Goal: Transaction & Acquisition: Purchase product/service

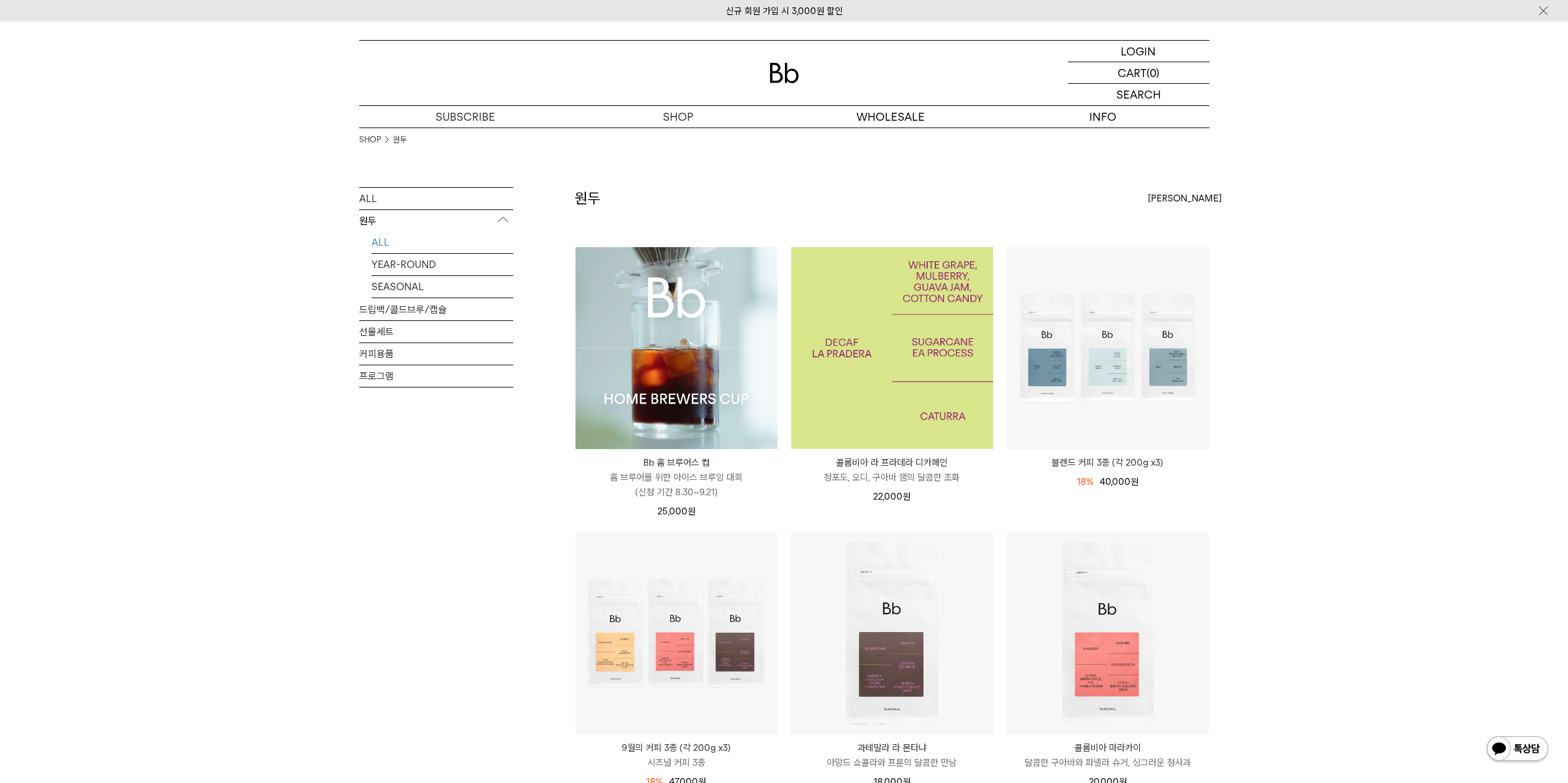
click at [962, 396] on img at bounding box center [892, 348] width 202 height 202
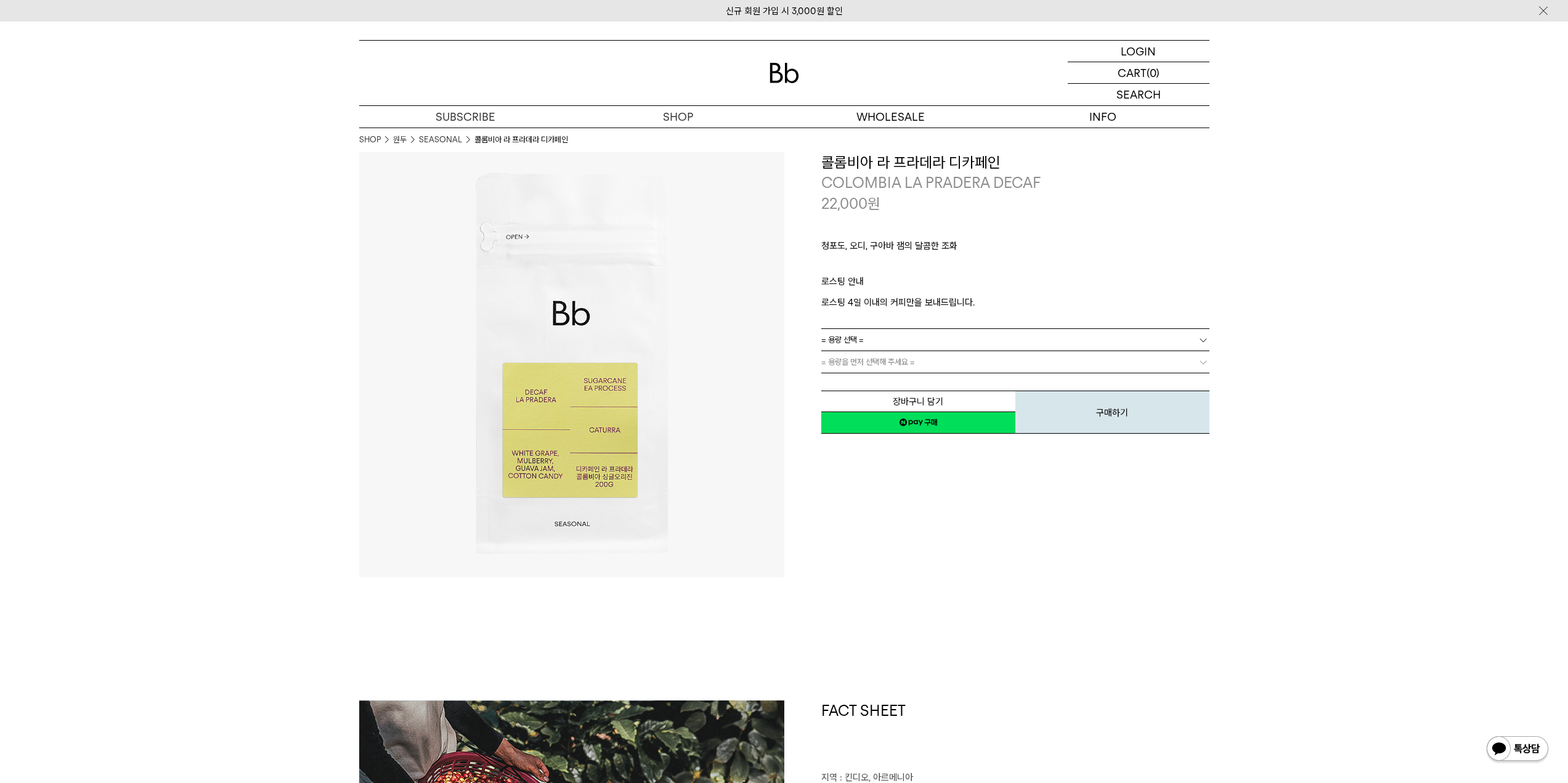
click at [971, 340] on link "= 용량 선택 =" at bounding box center [1015, 339] width 388 height 22
click at [954, 360] on li "200g" at bounding box center [1022, 363] width 376 height 23
click at [968, 336] on link "200g" at bounding box center [1015, 339] width 388 height 22
click at [941, 381] on li "600g" at bounding box center [1022, 384] width 376 height 23
click at [954, 356] on link "= 분쇄도 선택 =" at bounding box center [1015, 362] width 388 height 22
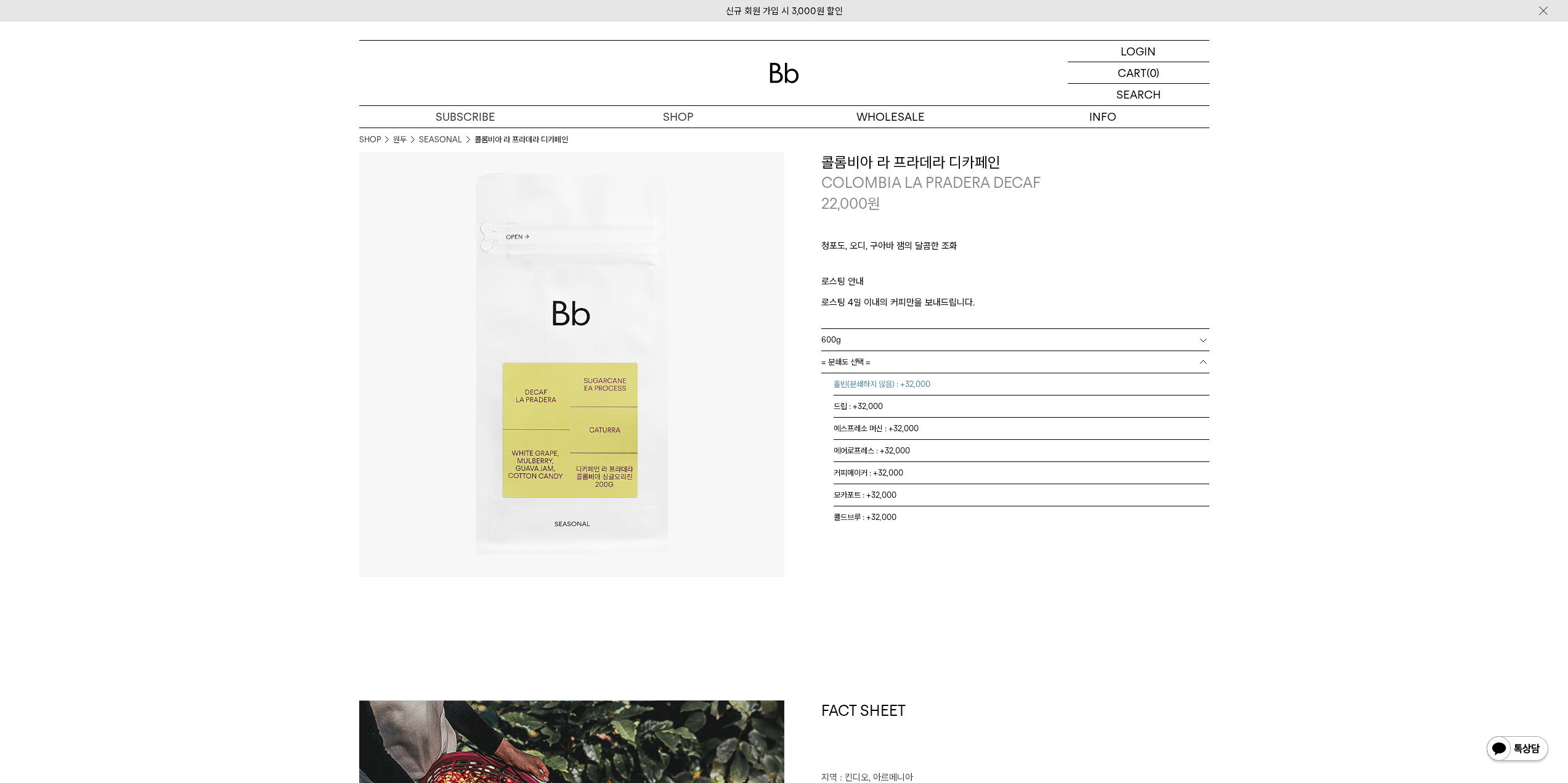
click at [944, 387] on li "홀빈(분쇄하지 않음) : +32,000" at bounding box center [1022, 384] width 376 height 23
